Goal: Check status: Check status

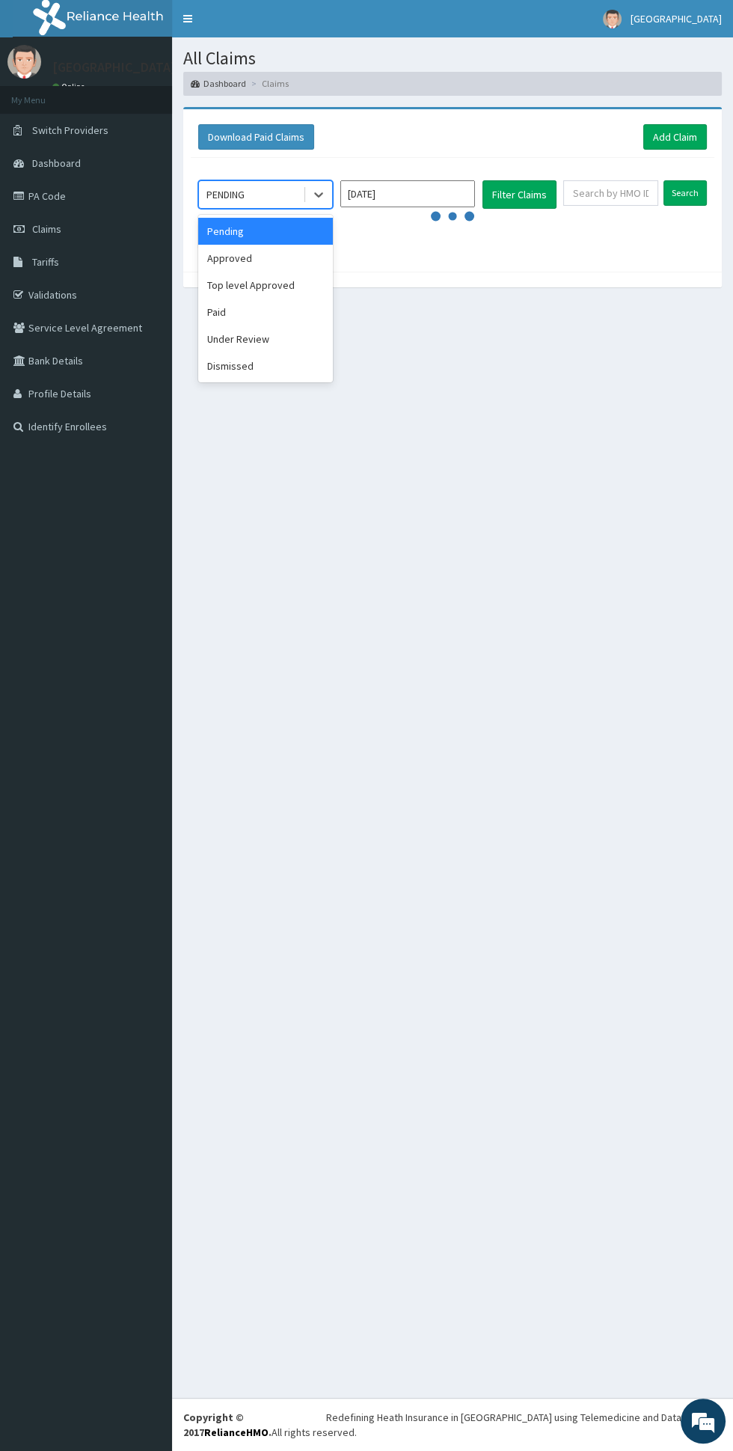
click at [278, 255] on div "Approved" at bounding box center [265, 258] width 135 height 27
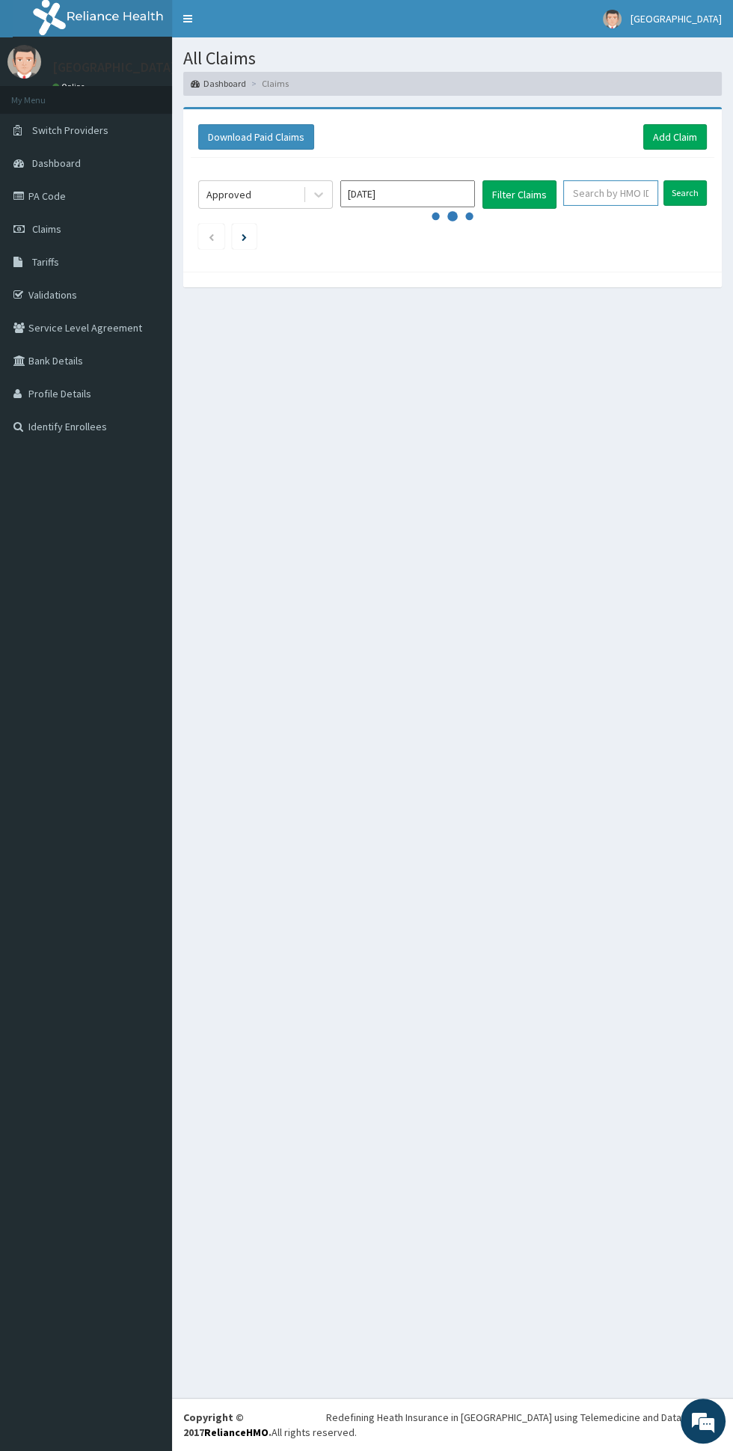
click at [580, 188] on input "text" at bounding box center [611, 192] width 95 height 25
click at [531, 192] on button "Filter Claims" at bounding box center [520, 194] width 74 height 28
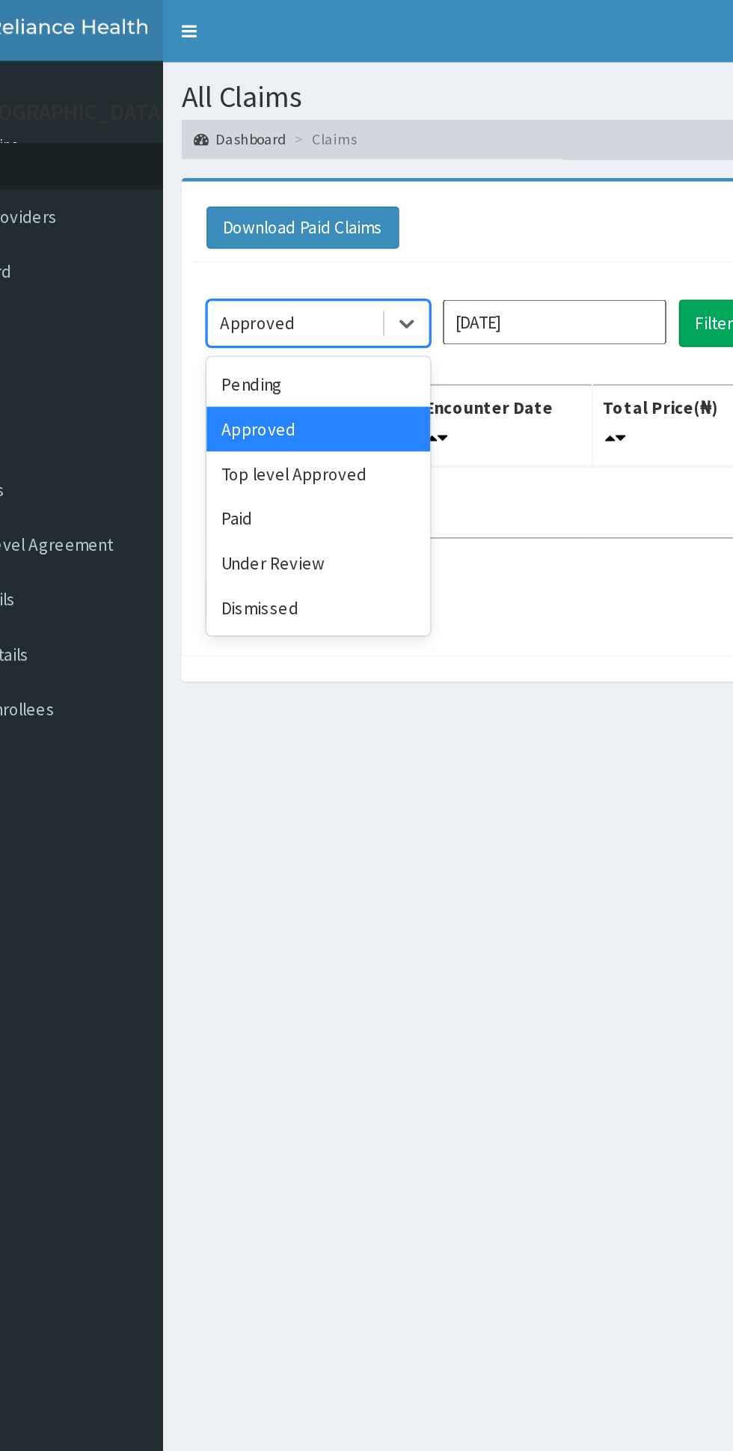
click at [273, 287] on div "Top level Approved" at bounding box center [265, 285] width 135 height 27
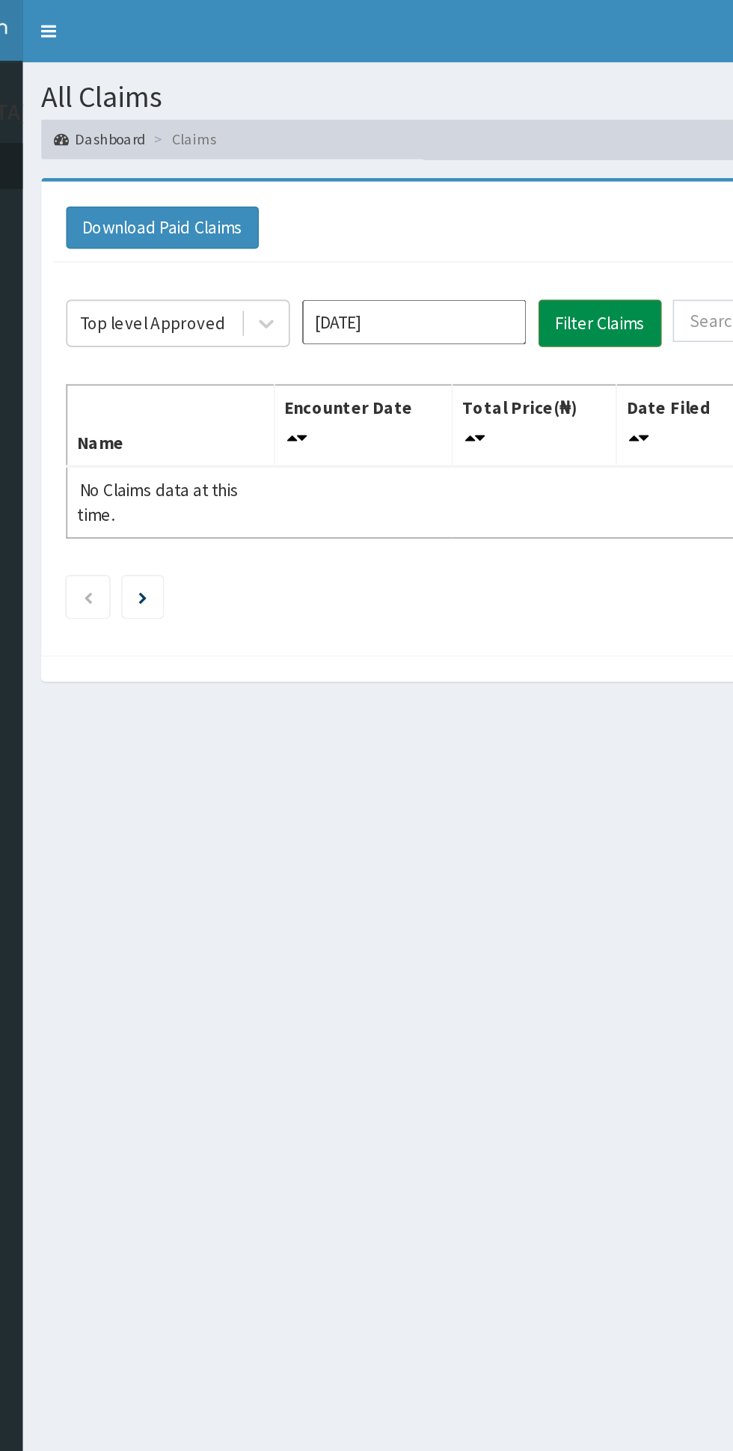
click at [534, 186] on button "Filter Claims" at bounding box center [520, 194] width 74 height 28
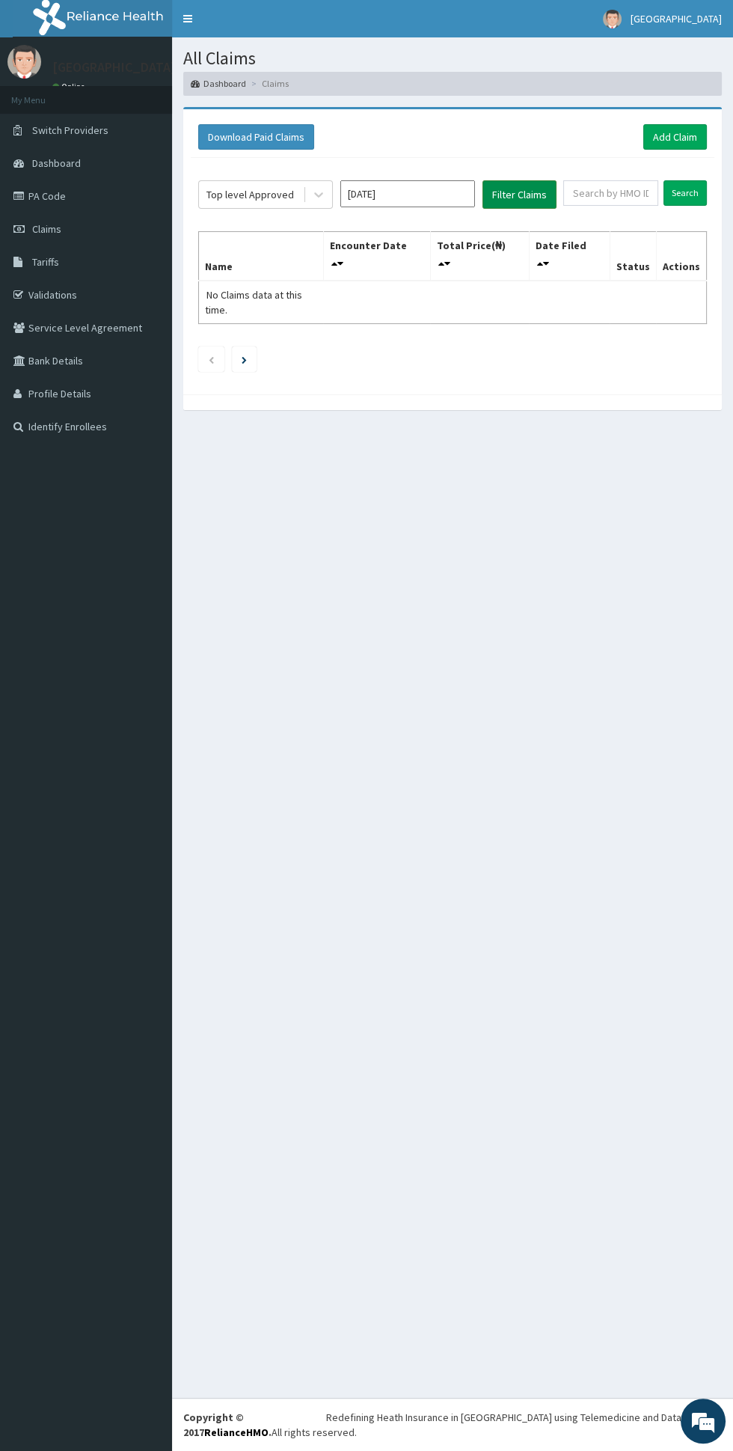
click at [537, 186] on button "Filter Claims" at bounding box center [520, 194] width 74 height 28
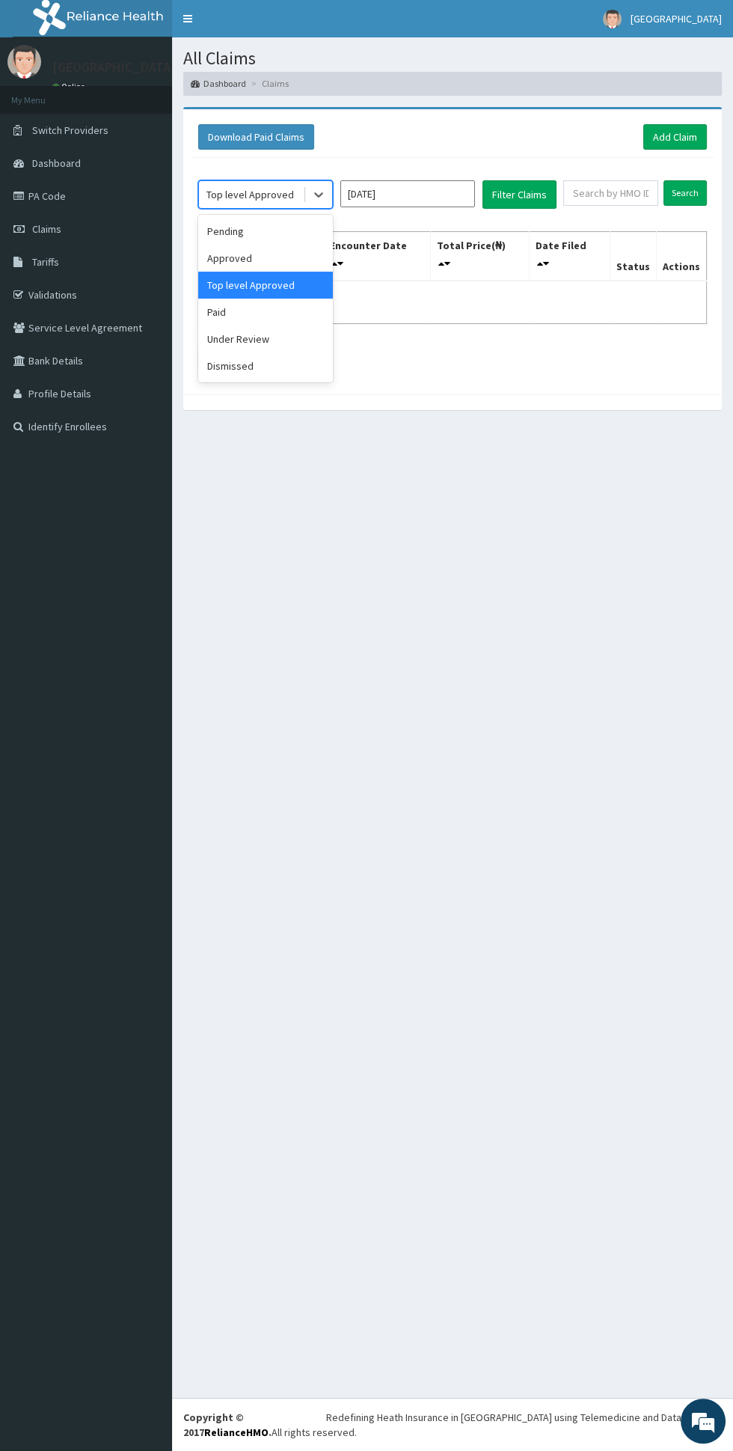
click at [281, 254] on div "Approved" at bounding box center [265, 258] width 135 height 27
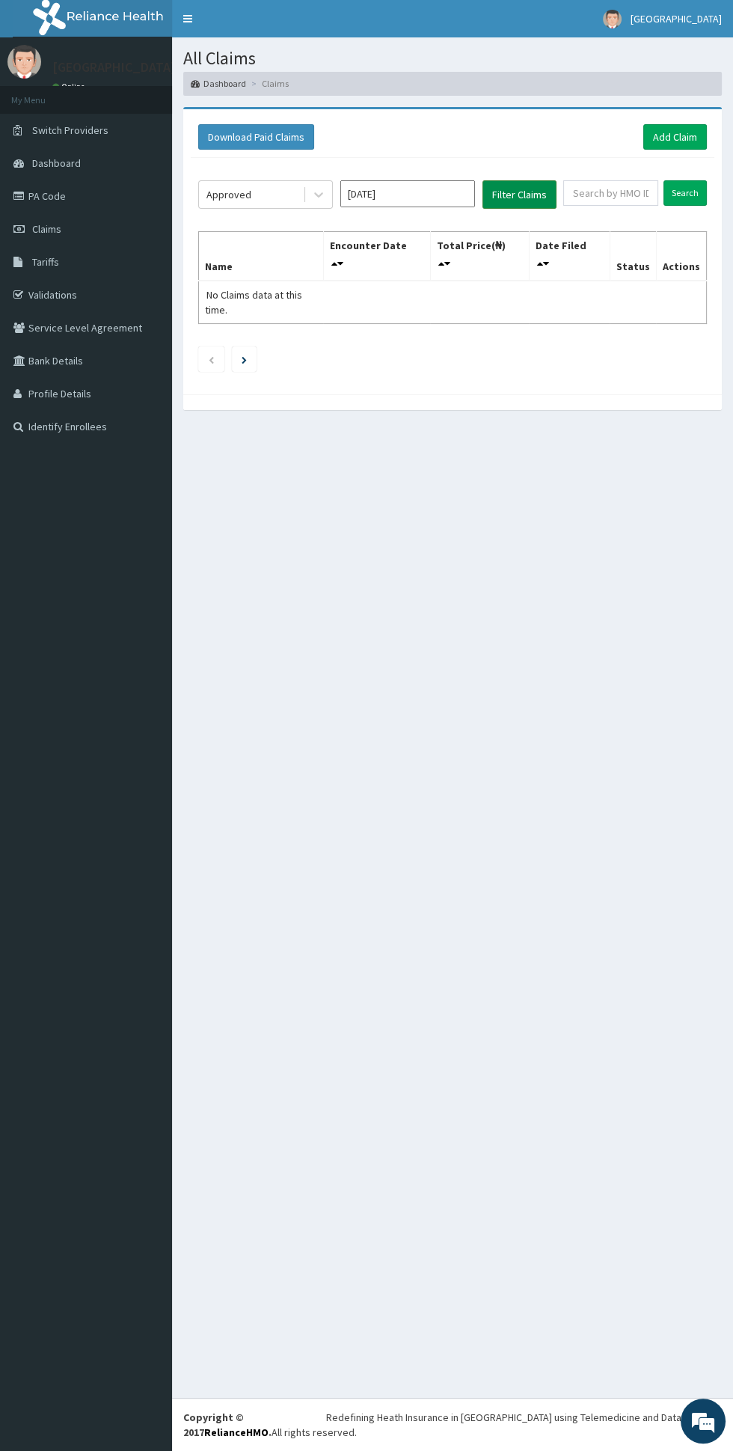
click at [549, 182] on button "Filter Claims" at bounding box center [520, 194] width 74 height 28
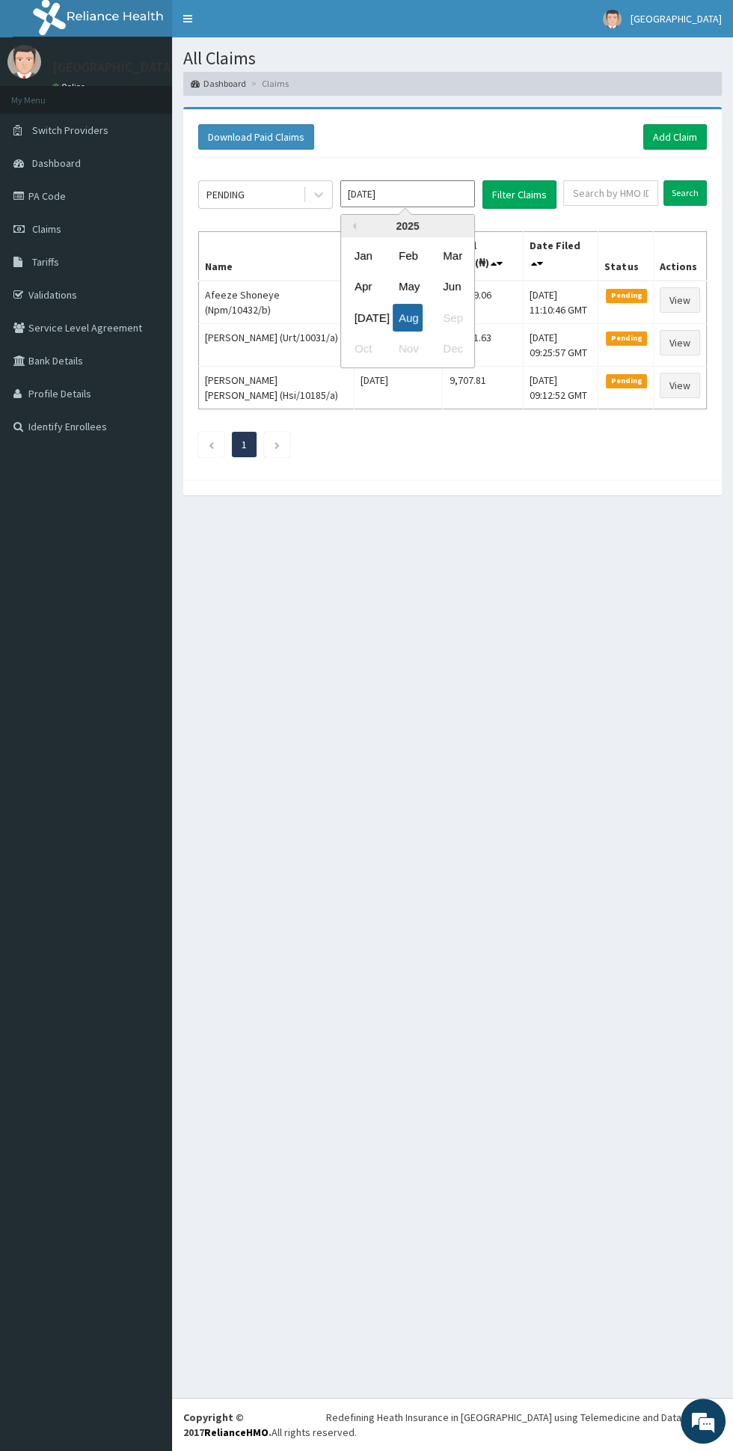
click at [412, 317] on div "Aug" at bounding box center [408, 317] width 30 height 28
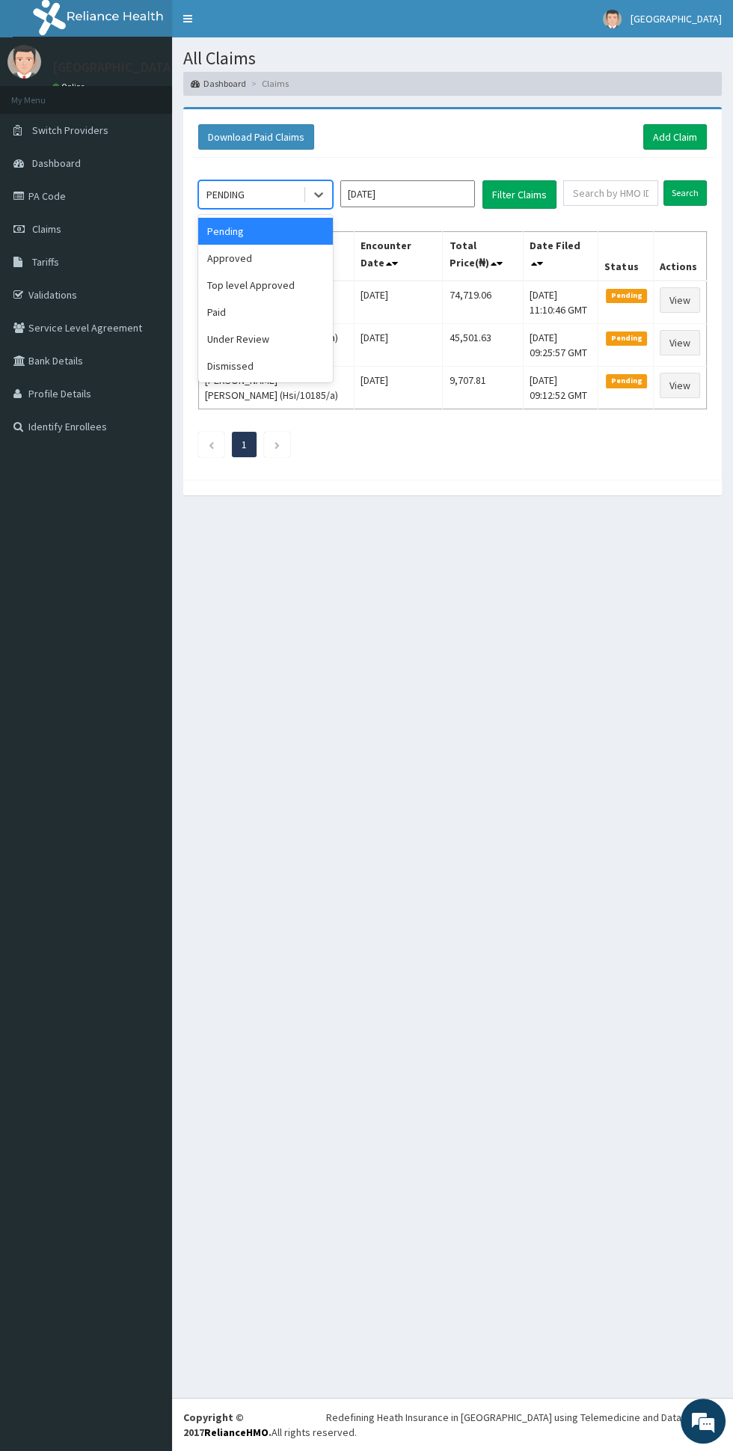
click at [272, 254] on div "Approved" at bounding box center [265, 258] width 135 height 27
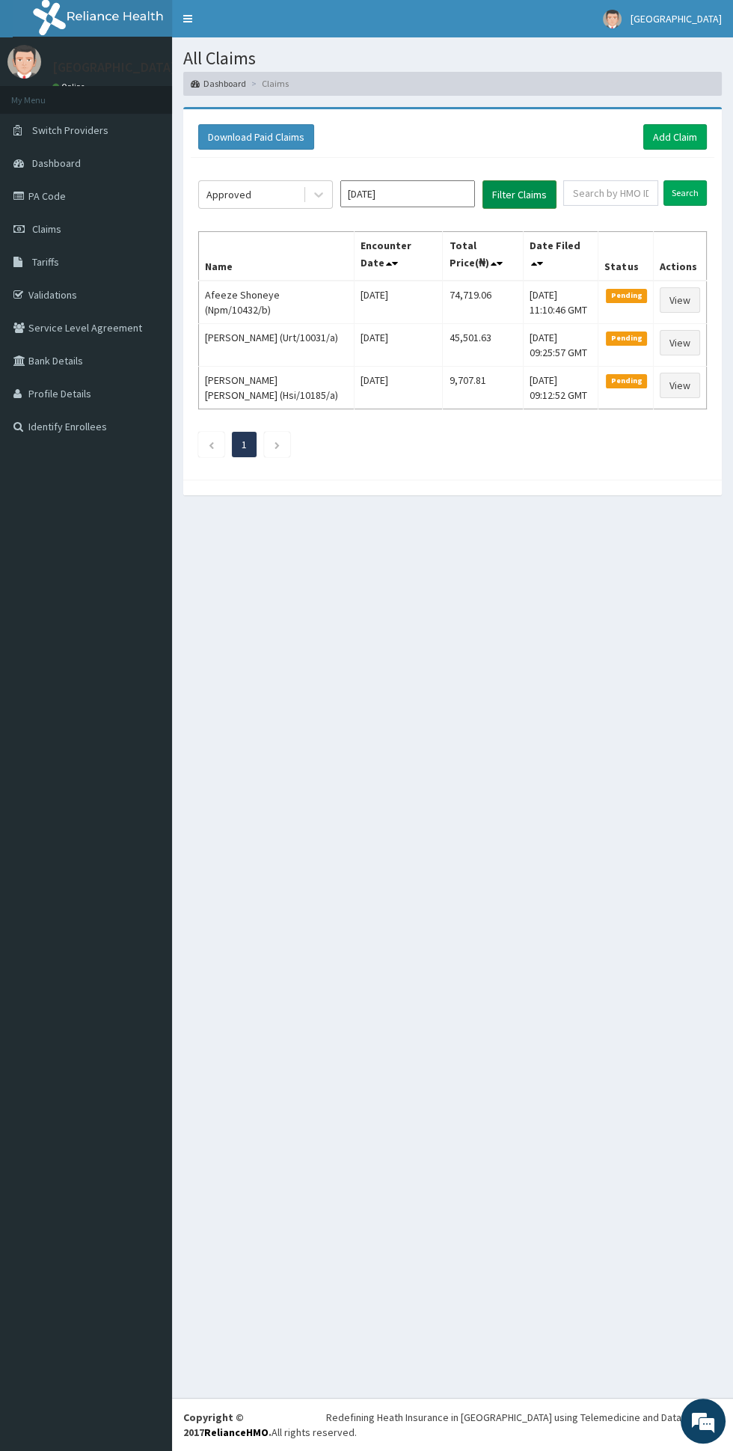
click at [546, 184] on button "Filter Claims" at bounding box center [520, 194] width 74 height 28
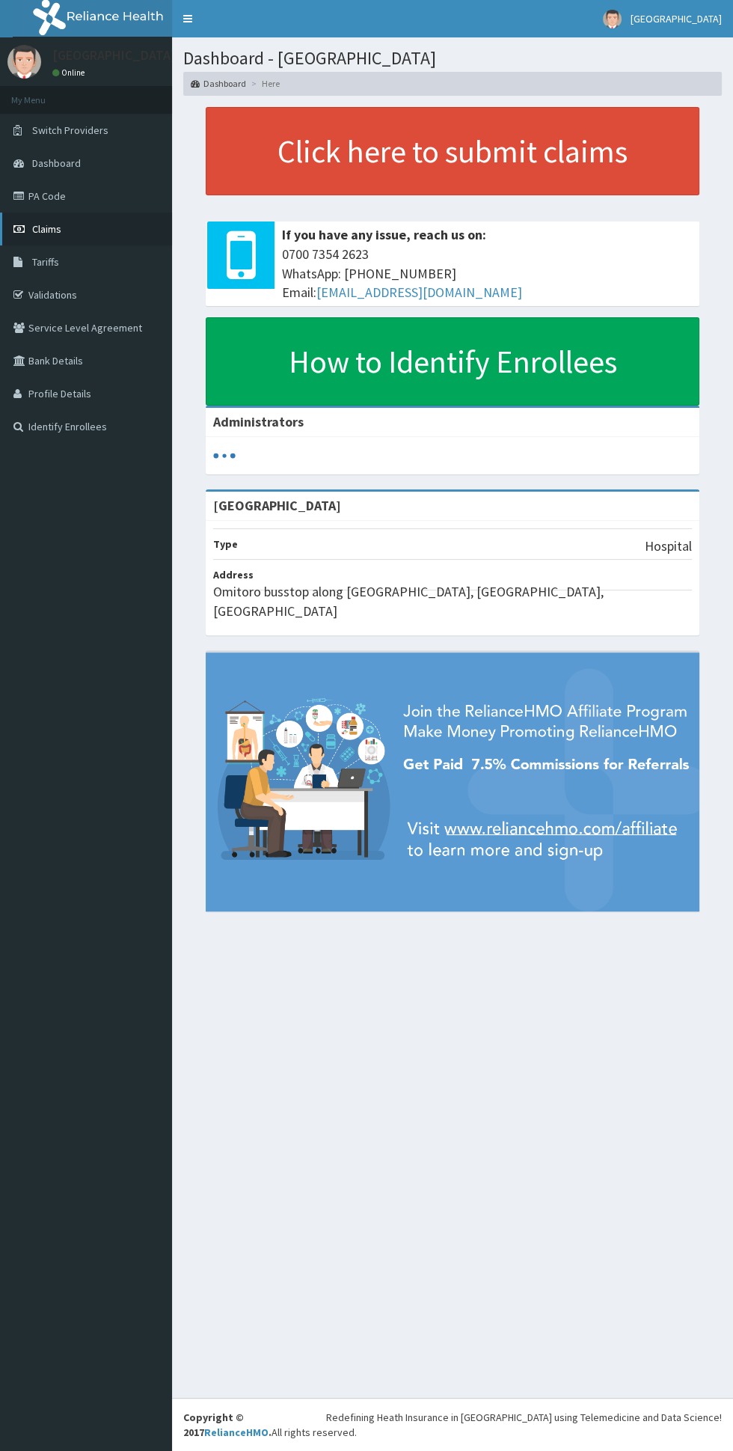
click at [79, 230] on link "Claims" at bounding box center [86, 229] width 172 height 33
